Goal: Information Seeking & Learning: Check status

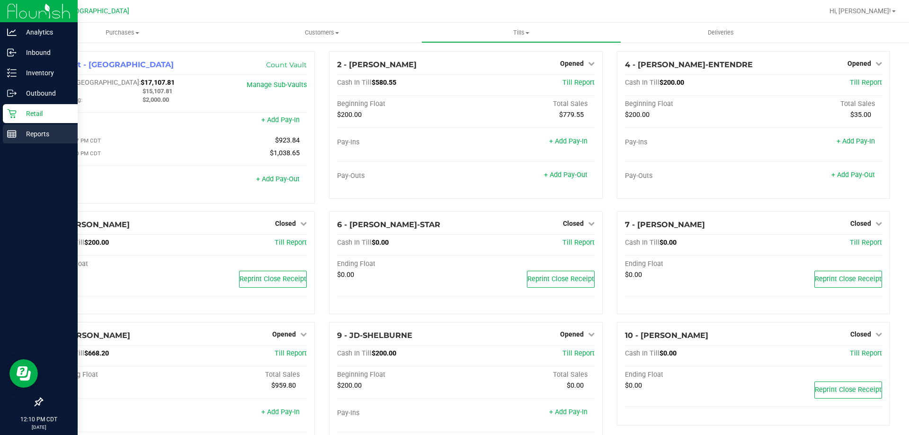
click at [30, 135] on p "Reports" at bounding box center [45, 133] width 57 height 11
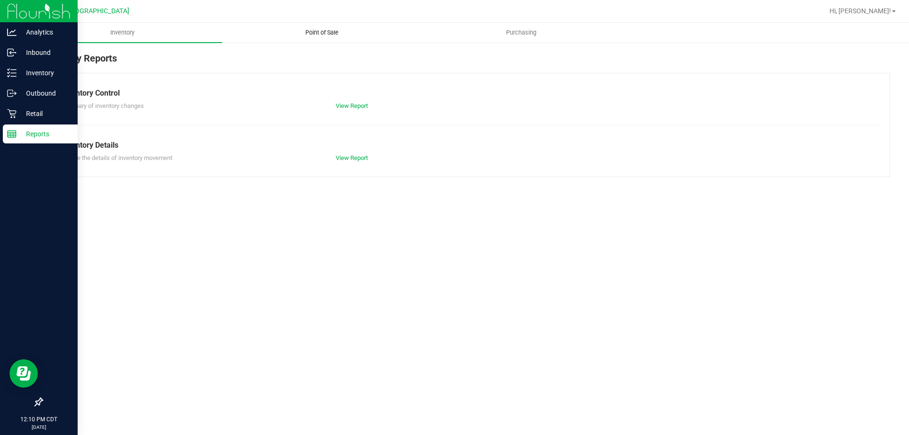
click at [329, 33] on span "Point of Sale" at bounding box center [322, 32] width 59 height 9
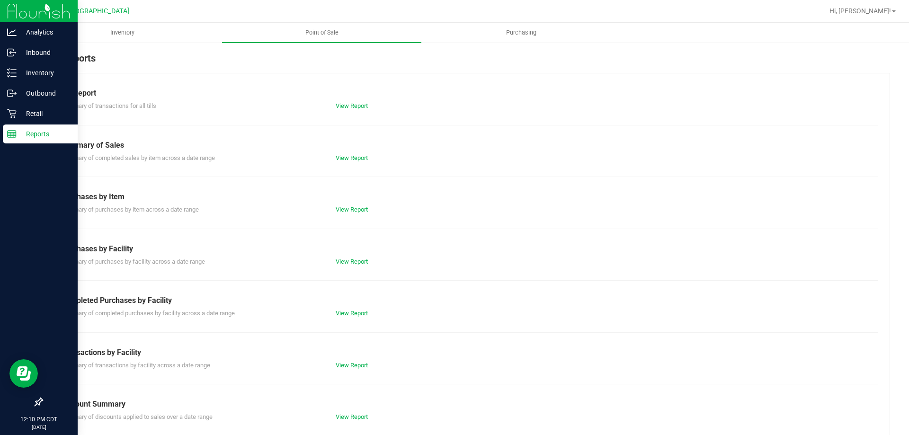
click at [348, 311] on link "View Report" at bounding box center [352, 313] width 32 height 7
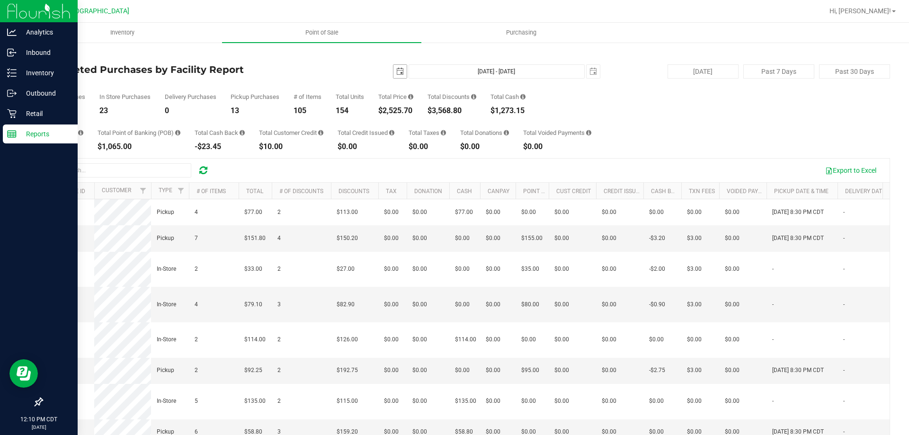
click at [396, 72] on span "select" at bounding box center [400, 72] width 8 height 8
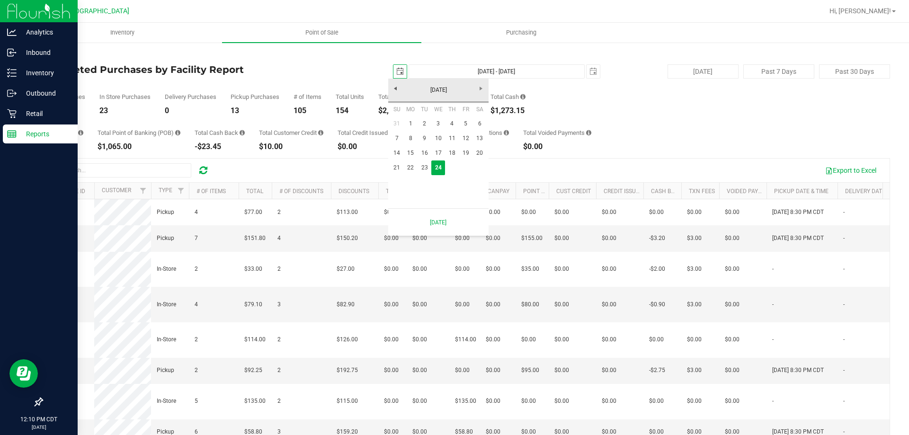
scroll to position [0, 24]
click at [422, 166] on link "23" at bounding box center [425, 167] width 14 height 15
type input "[DATE]"
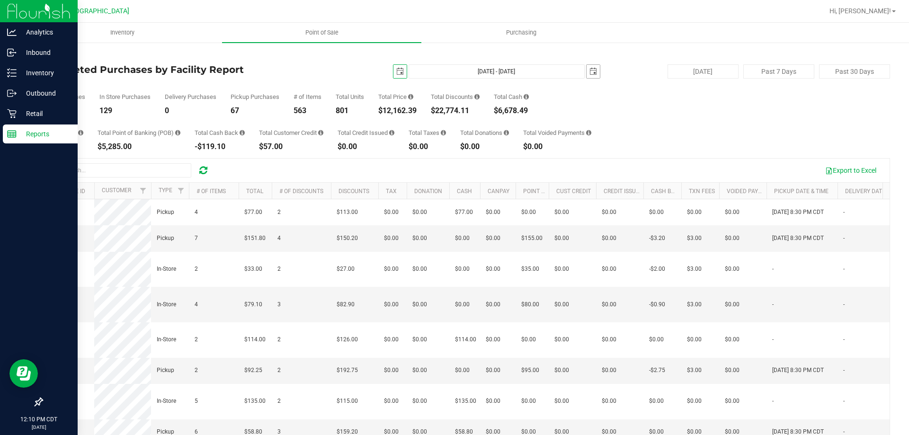
click at [591, 68] on span "select" at bounding box center [593, 72] width 8 height 8
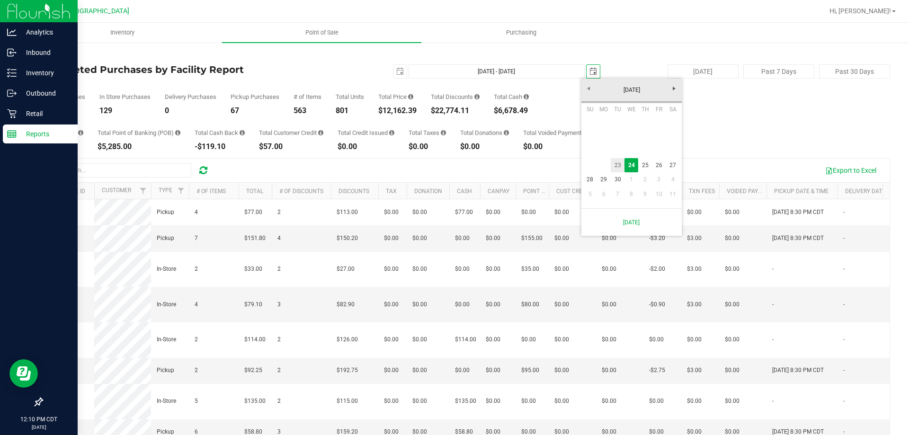
click at [621, 163] on link "23" at bounding box center [618, 165] width 14 height 15
type input "[DATE] - [DATE]"
type input "[DATE]"
